Goal: Information Seeking & Learning: Learn about a topic

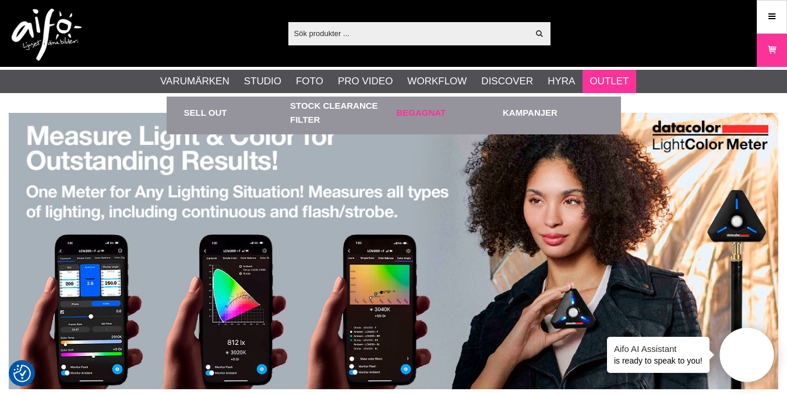
click at [432, 109] on link "Begagnat" at bounding box center [446, 113] width 101 height 32
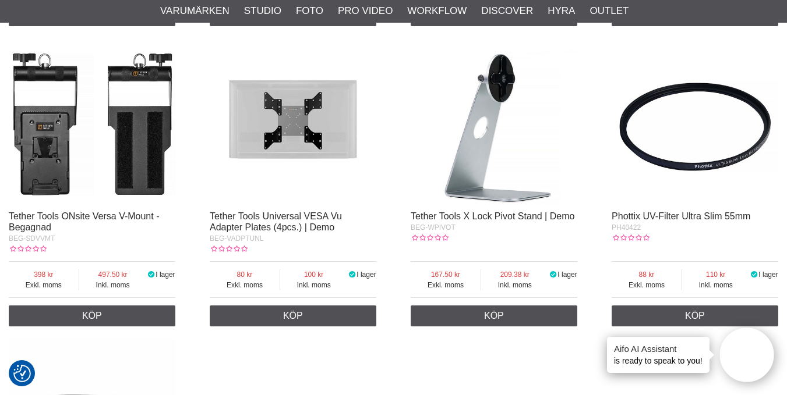
scroll to position [1882, 0]
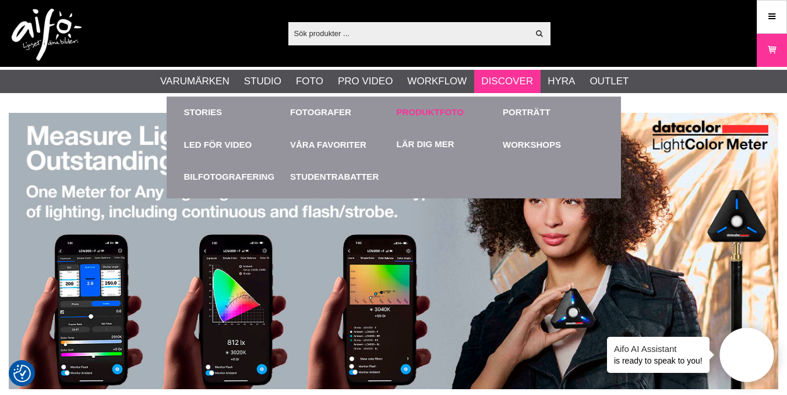
click at [444, 109] on link "Produktfoto" at bounding box center [430, 112] width 68 height 13
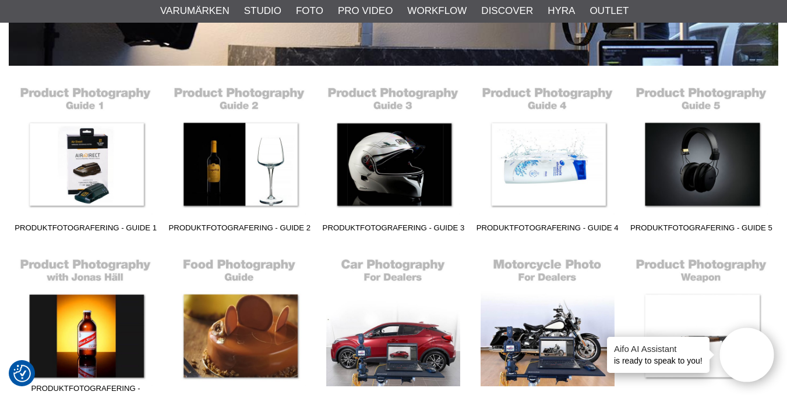
scroll to position [255, 0]
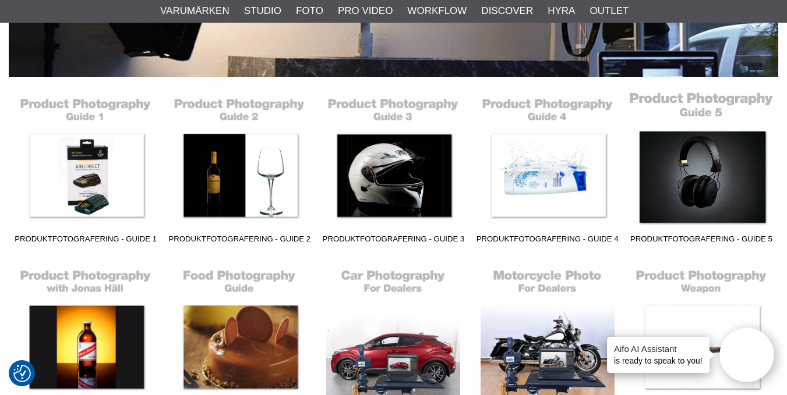
click at [700, 182] on link "Produktfotografering - Guide 5" at bounding box center [701, 170] width 154 height 157
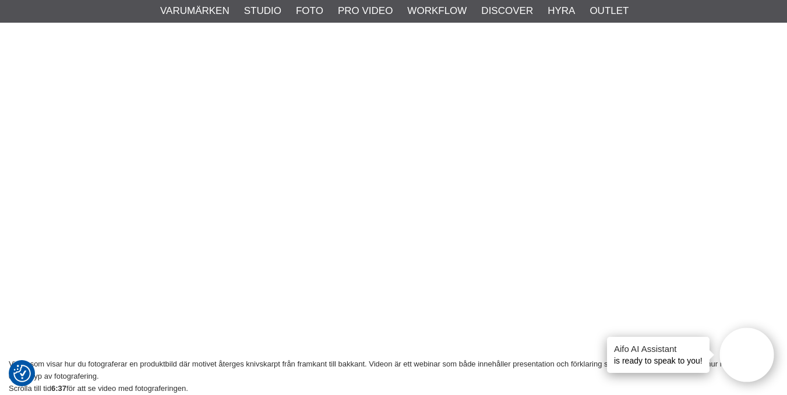
scroll to position [876, 0]
